Goal: Task Accomplishment & Management: Use online tool/utility

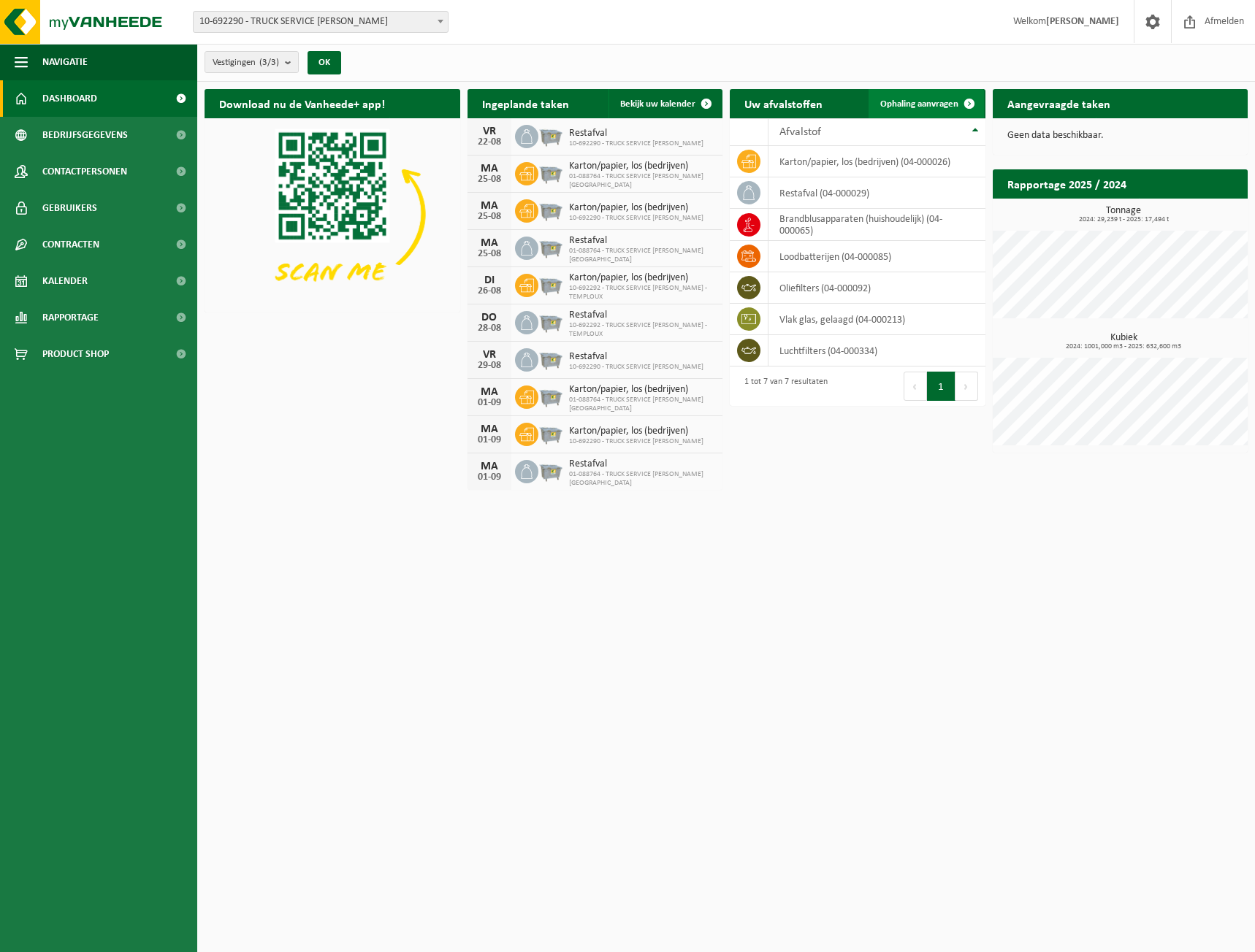
click at [953, 104] on span "Ophaling aanvragen" at bounding box center [920, 104] width 79 height 10
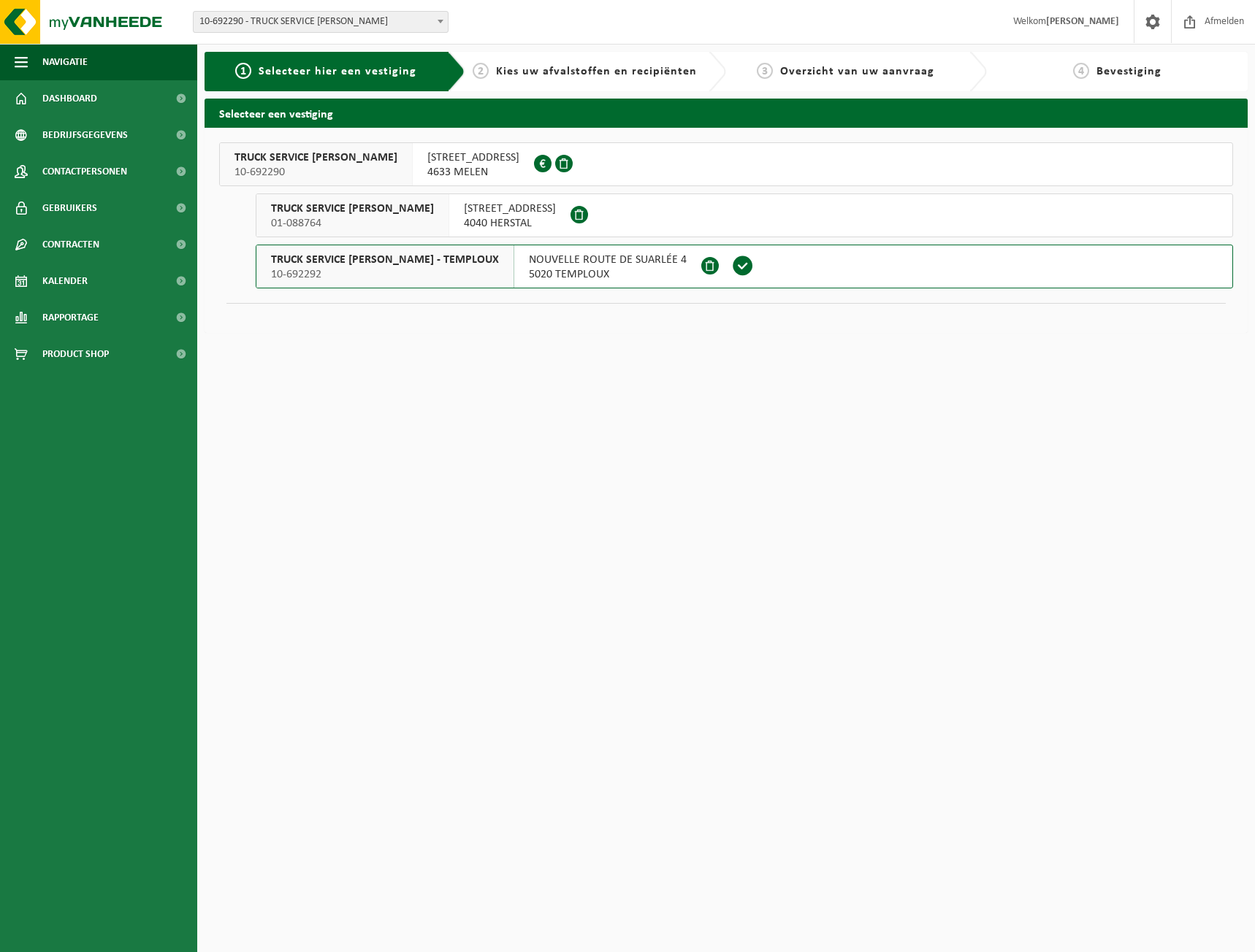
click at [569, 263] on span "NOUVELLE ROUTE DE SUARLÉE 4" at bounding box center [607, 260] width 158 height 15
